Goal: Navigation & Orientation: Understand site structure

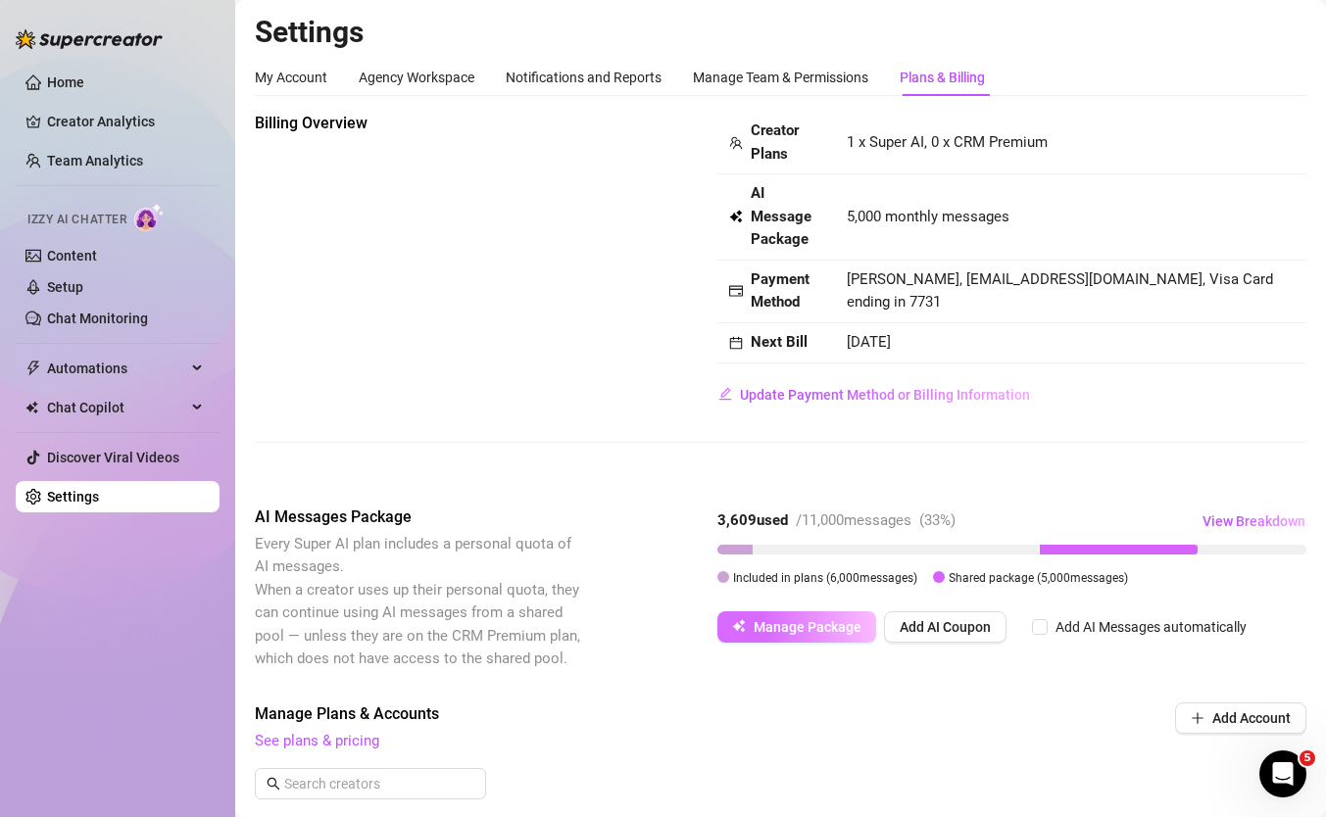
click at [766, 630] on span "Manage Package" at bounding box center [808, 627] width 108 height 16
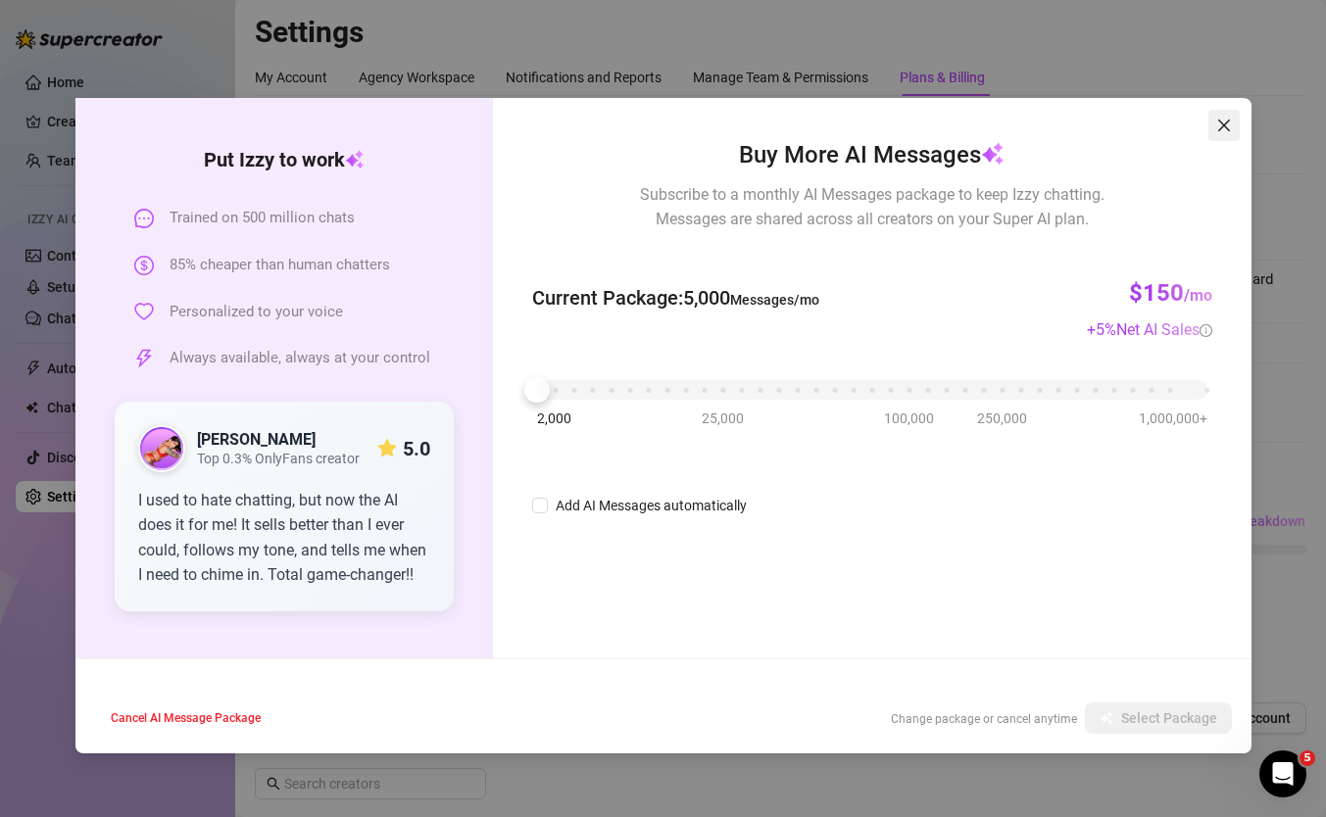
click at [1224, 125] on icon "close" at bounding box center [1223, 126] width 12 height 12
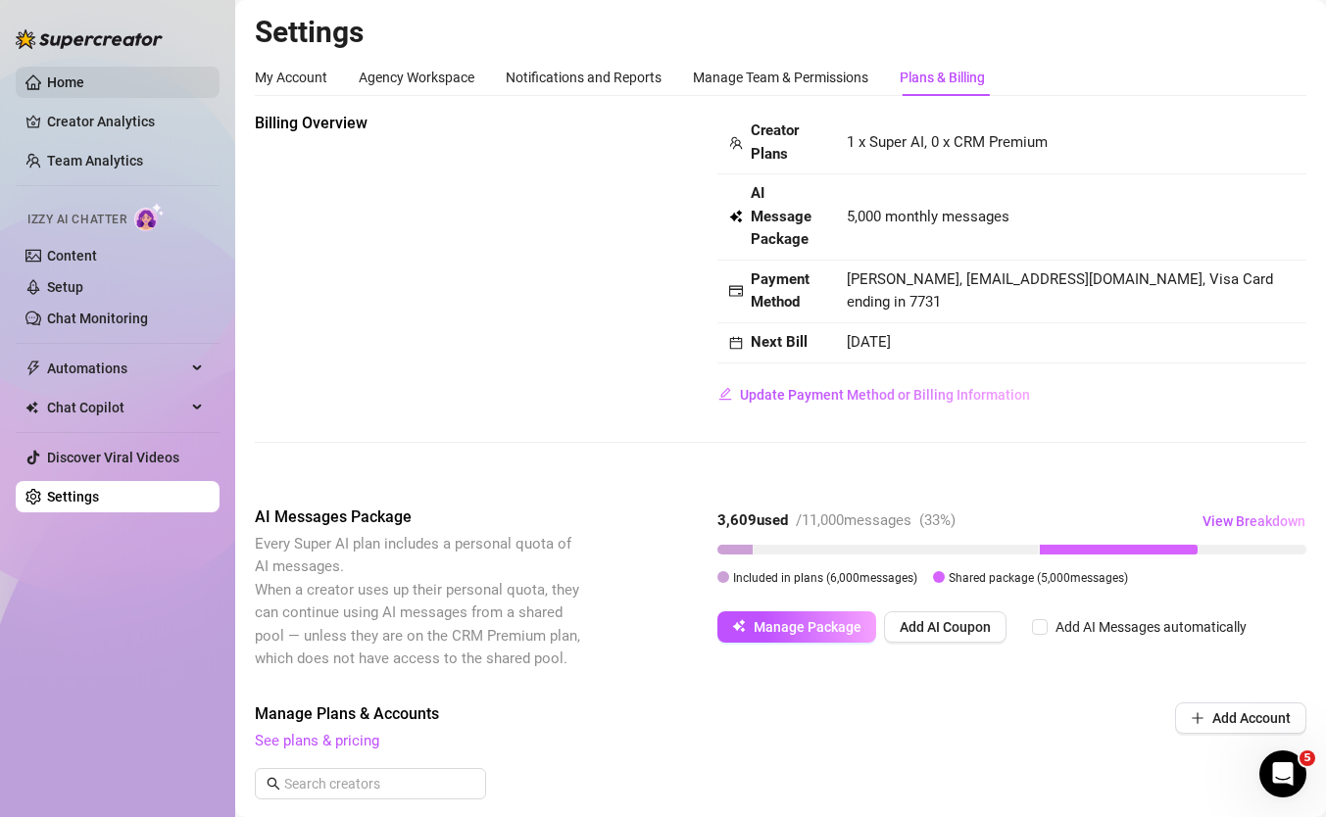
click at [58, 84] on link "Home" at bounding box center [65, 82] width 37 height 16
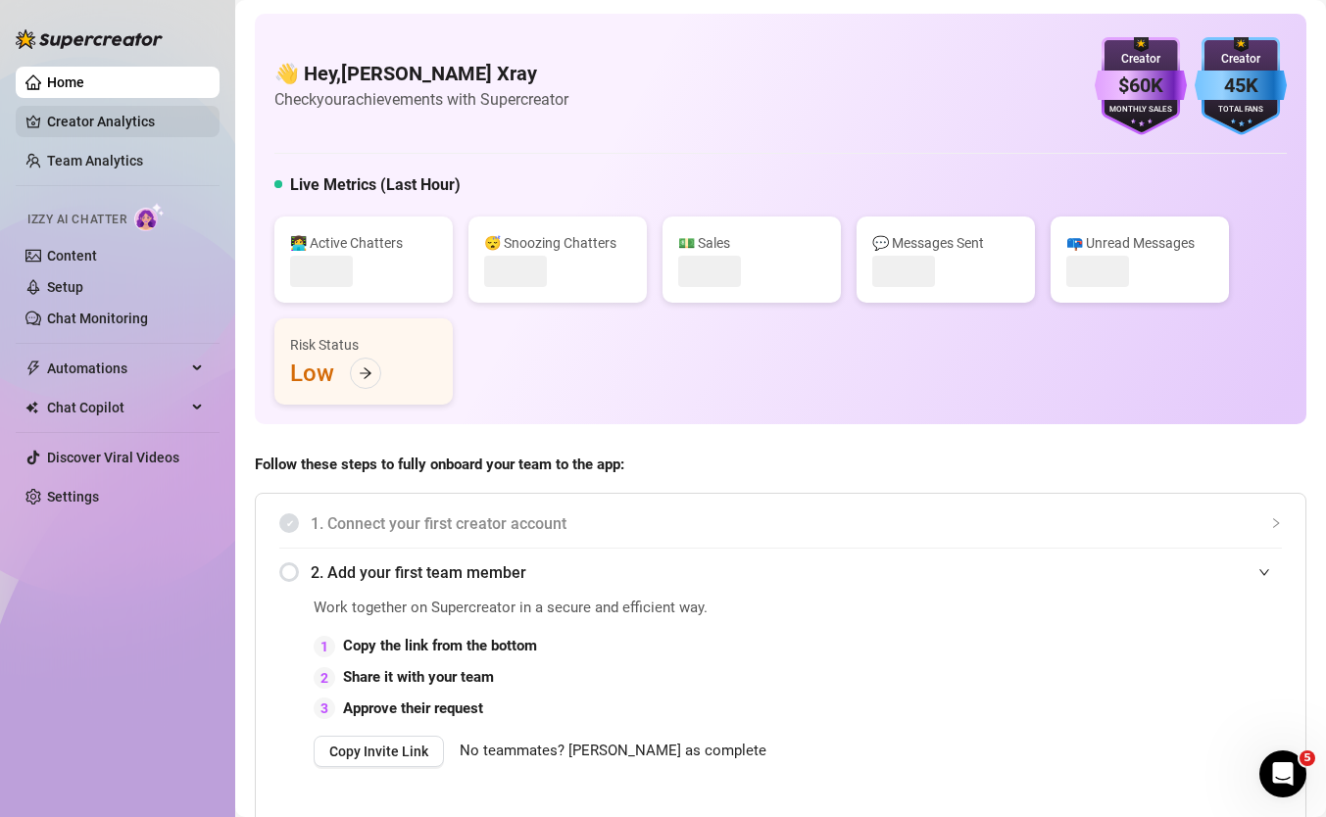
click at [79, 131] on link "Creator Analytics" at bounding box center [125, 121] width 157 height 31
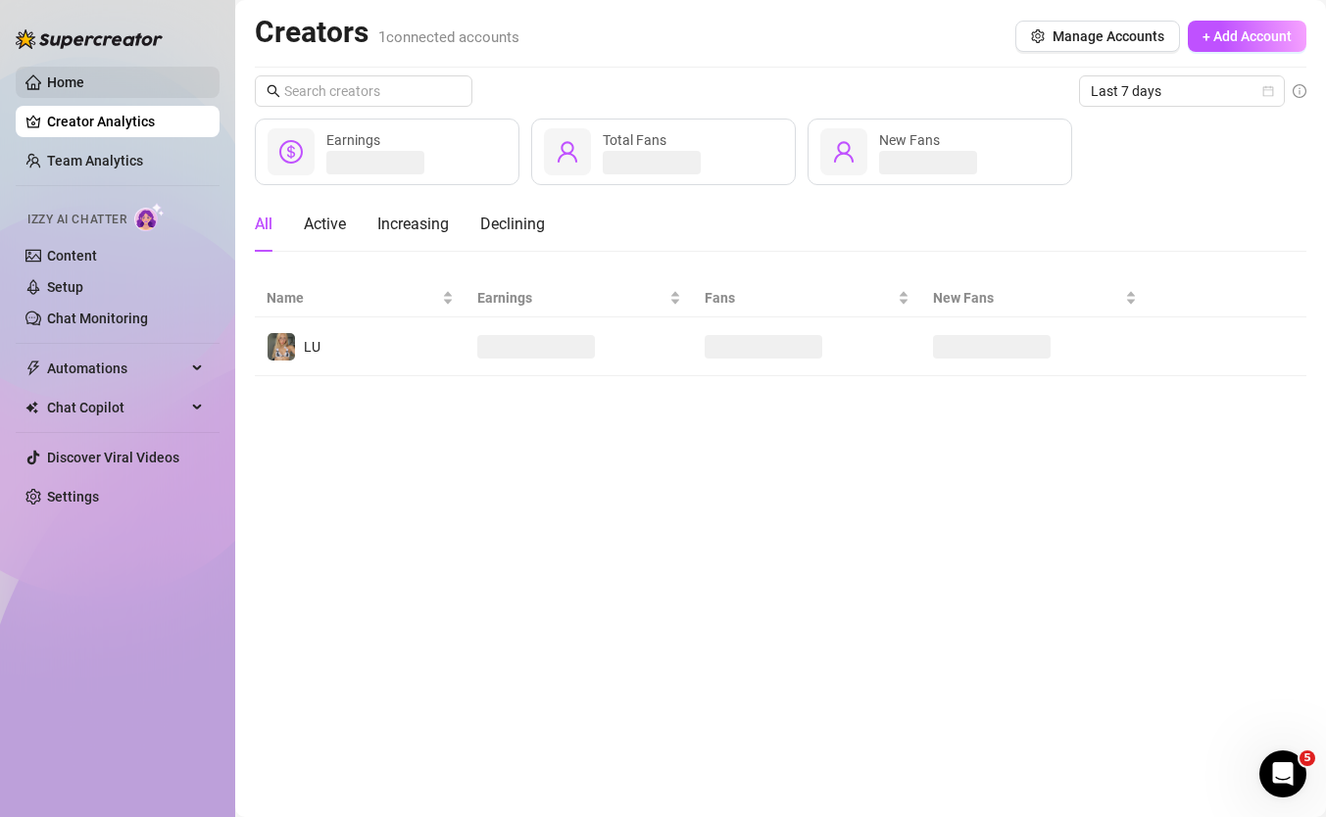
click at [83, 89] on link "Home" at bounding box center [65, 82] width 37 height 16
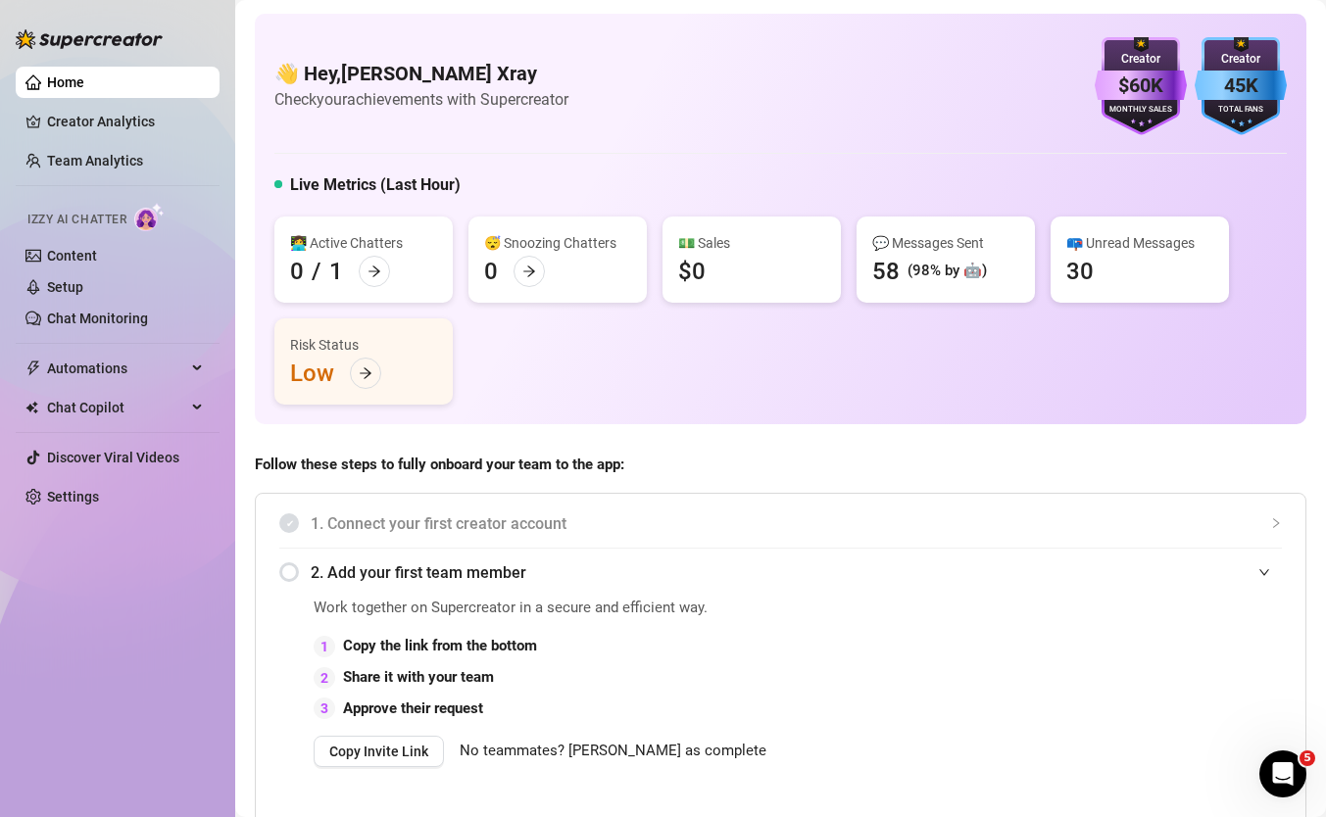
click at [1255, 87] on div "45K" at bounding box center [1241, 86] width 92 height 30
click at [1230, 104] on div "Total Fans" at bounding box center [1241, 110] width 92 height 13
click at [1256, 575] on span "2. Add your first team member" at bounding box center [796, 573] width 971 height 24
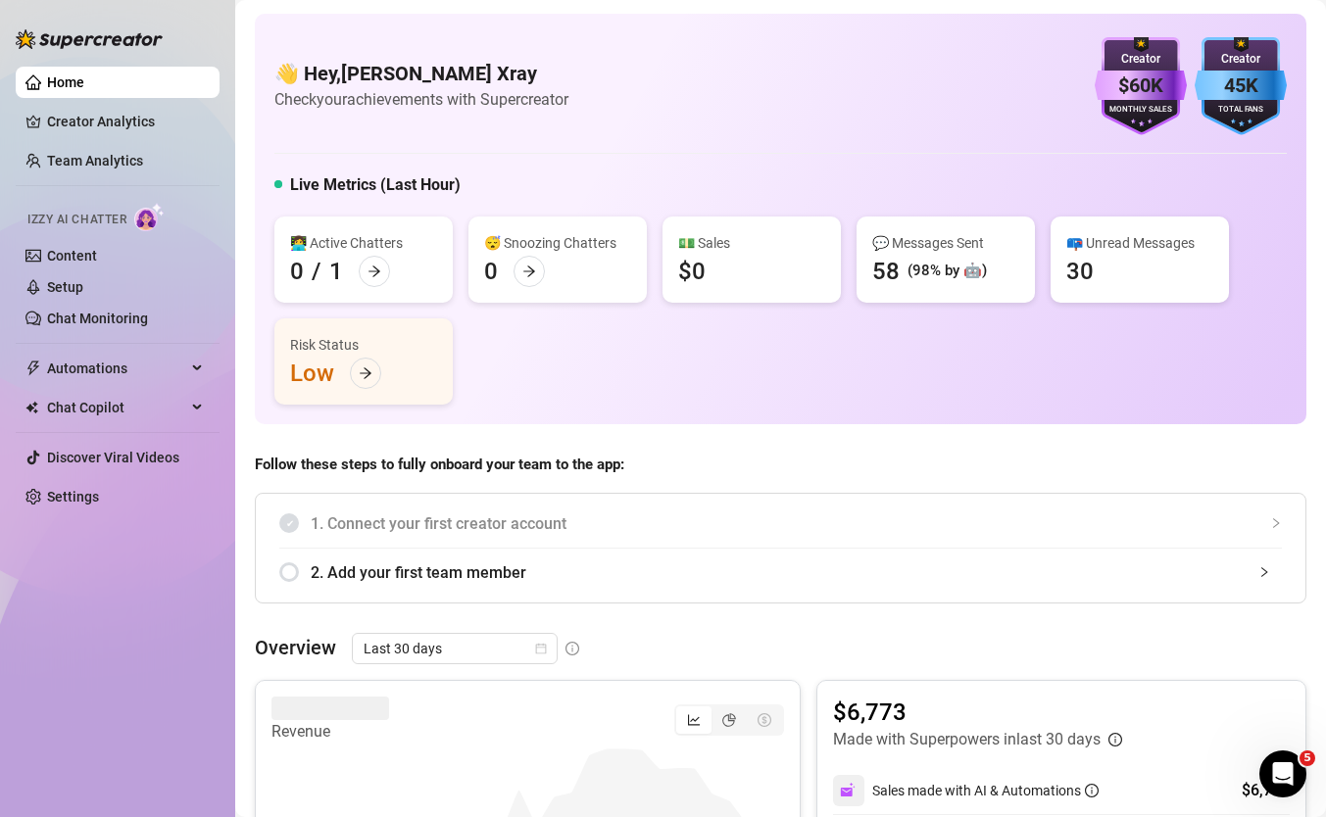
click at [1147, 79] on div "$60K" at bounding box center [1141, 86] width 92 height 30
click at [98, 140] on ul "Home Creator Analytics Team Analytics Izzy AI Chatter Content Setup Chat Monito…" at bounding box center [118, 290] width 204 height 462
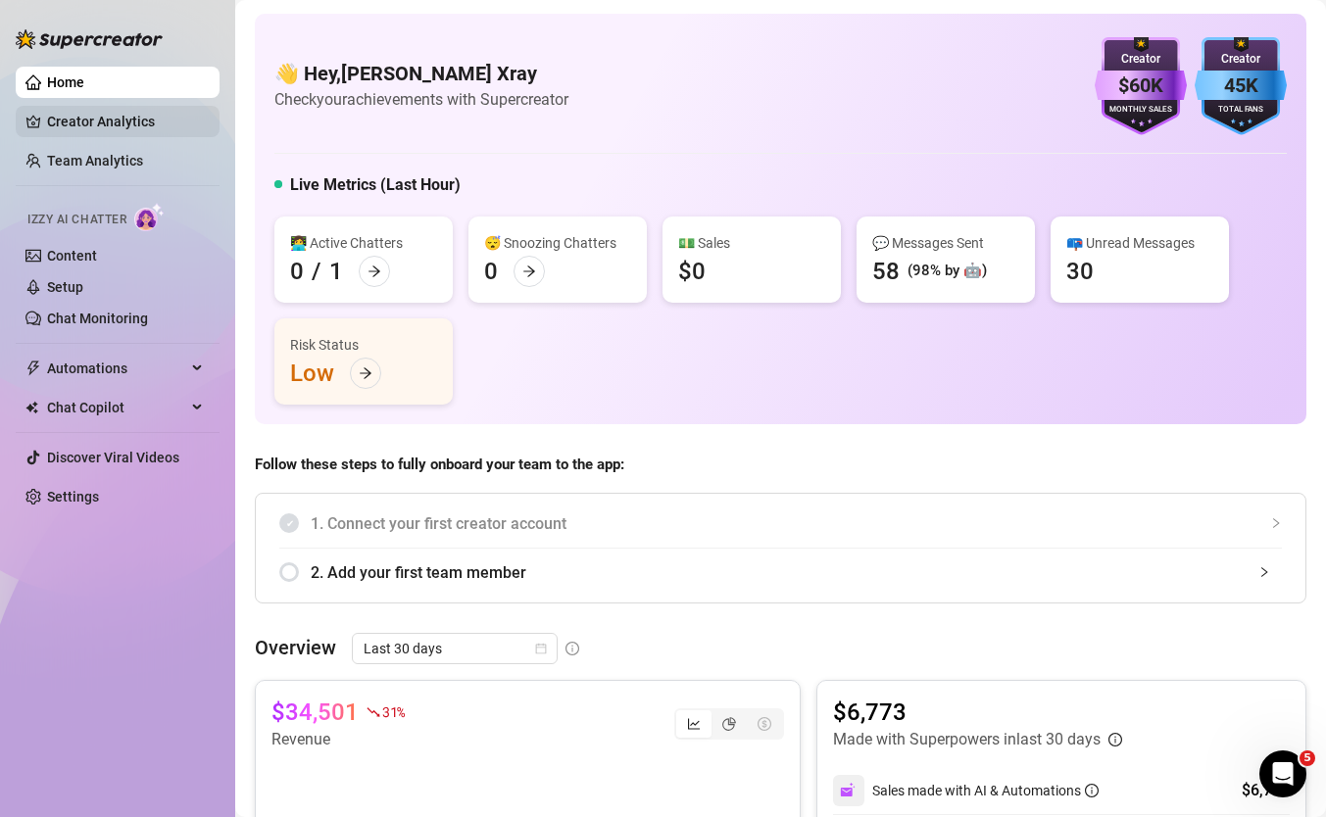
click at [81, 115] on link "Creator Analytics" at bounding box center [125, 121] width 157 height 31
